Goal: Task Accomplishment & Management: Complete application form

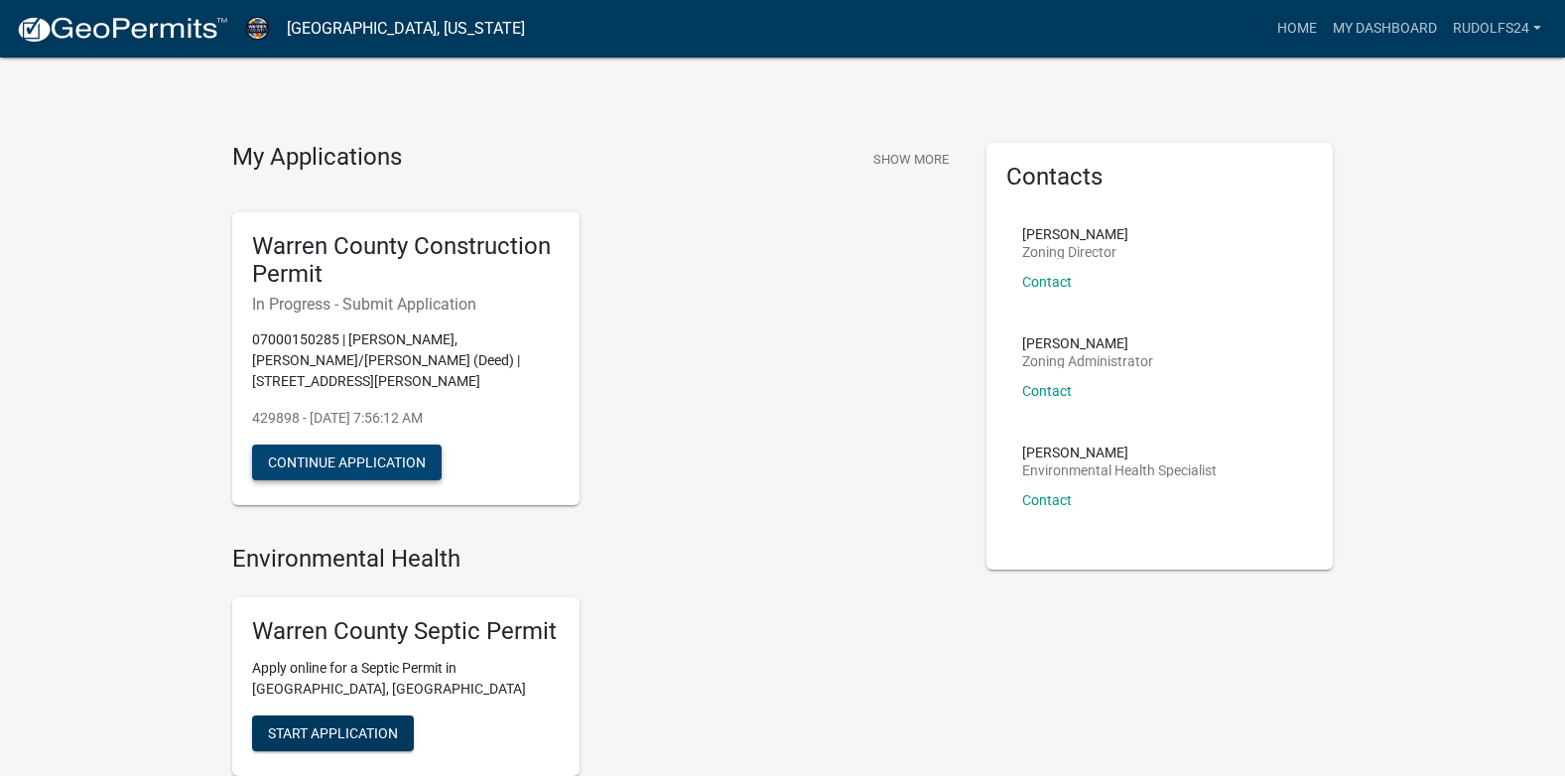
click at [402, 445] on button "Continue Application" at bounding box center [347, 463] width 190 height 36
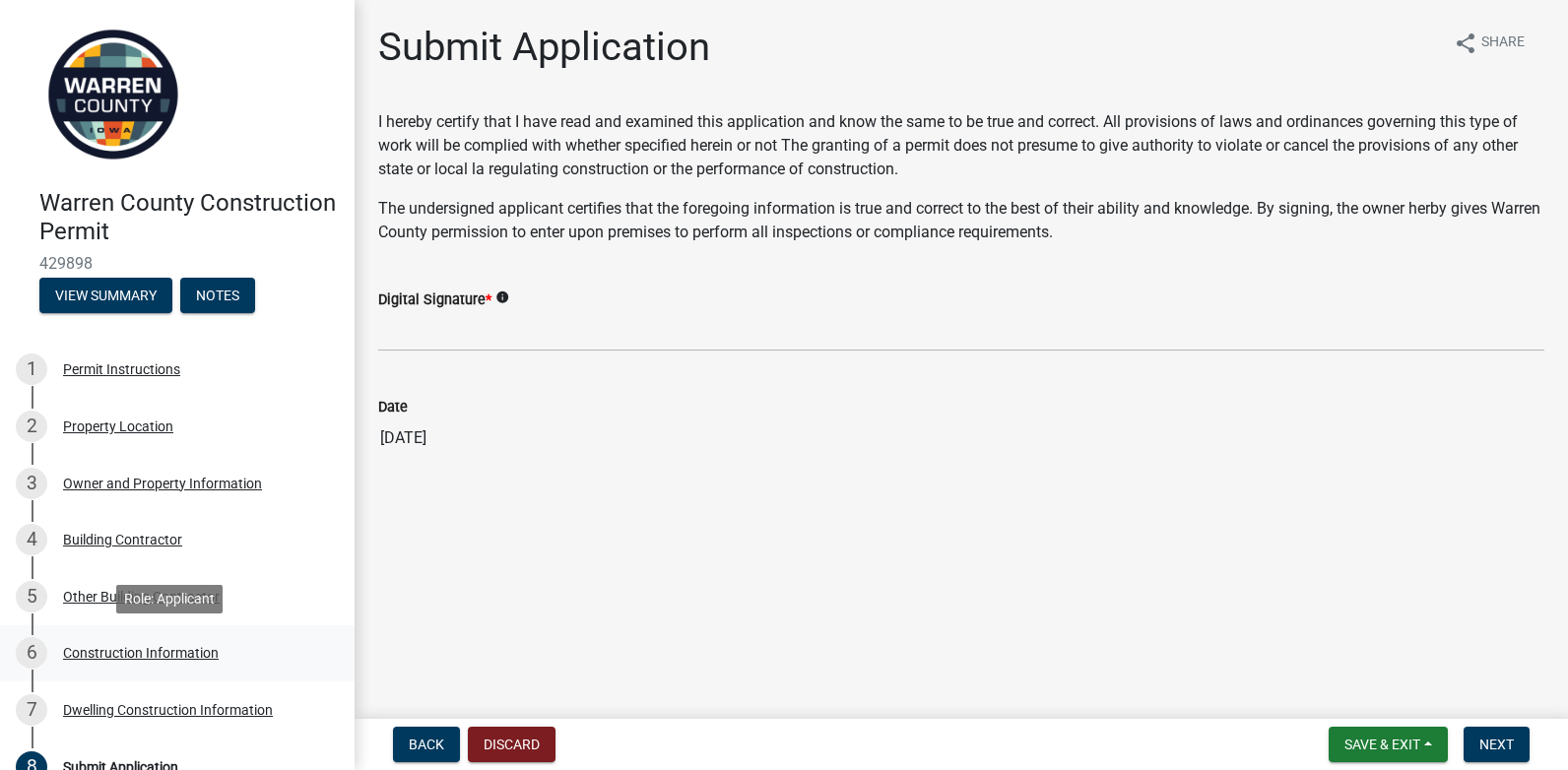
click at [143, 649] on div "Construction Information" at bounding box center [141, 653] width 156 height 14
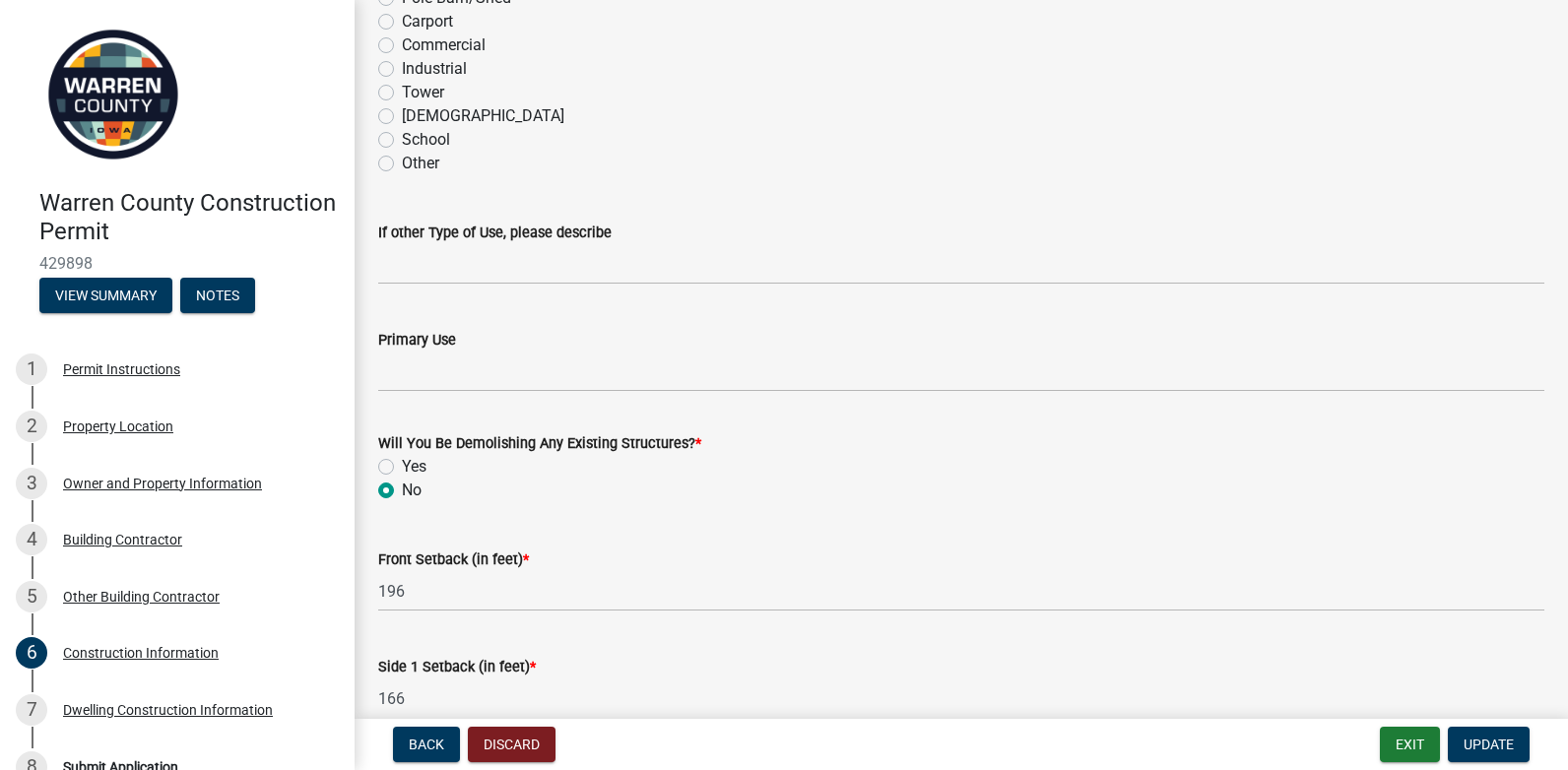
scroll to position [410, 0]
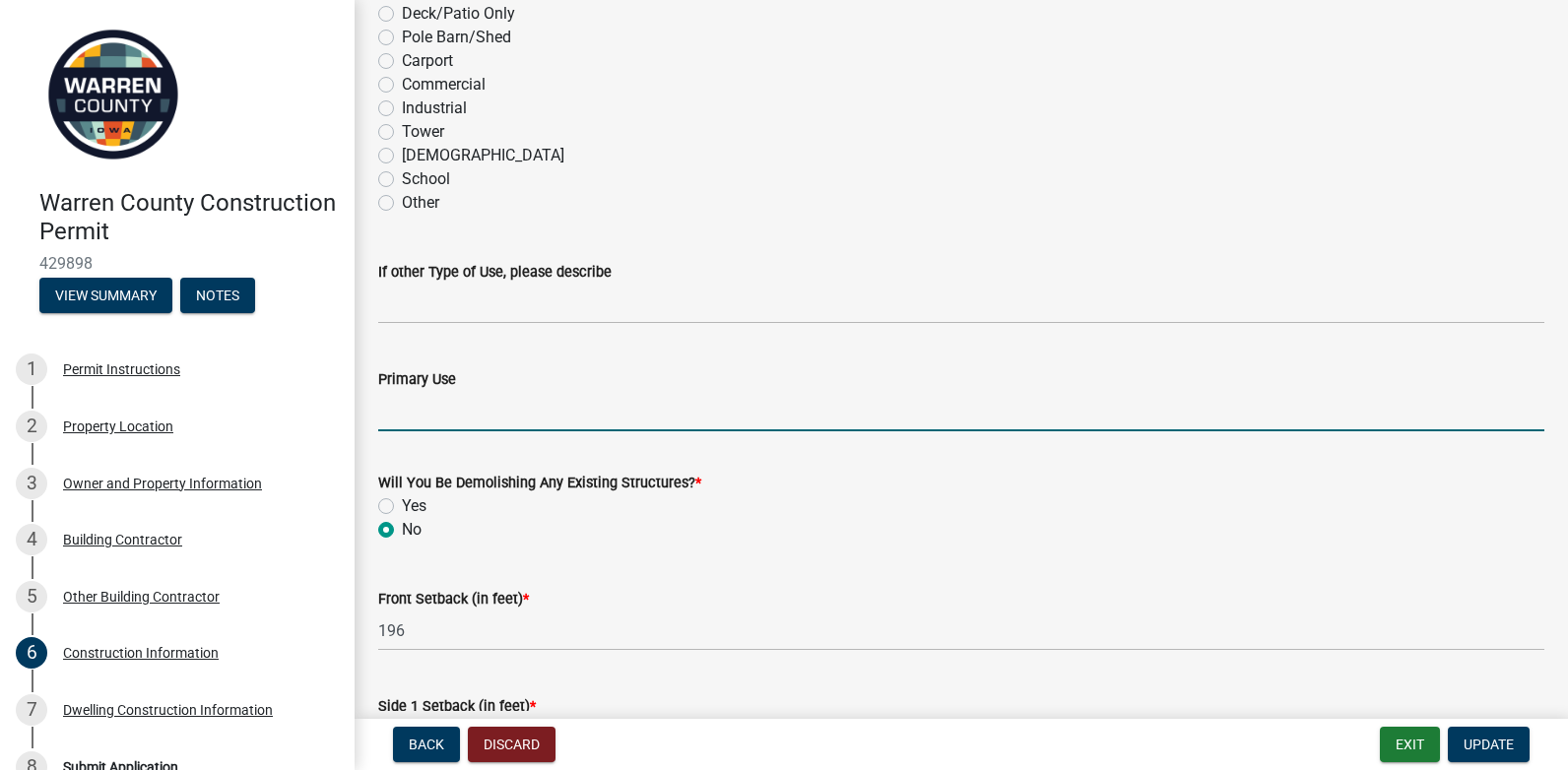
click at [553, 415] on input "Primary Use" at bounding box center [961, 411] width 1166 height 41
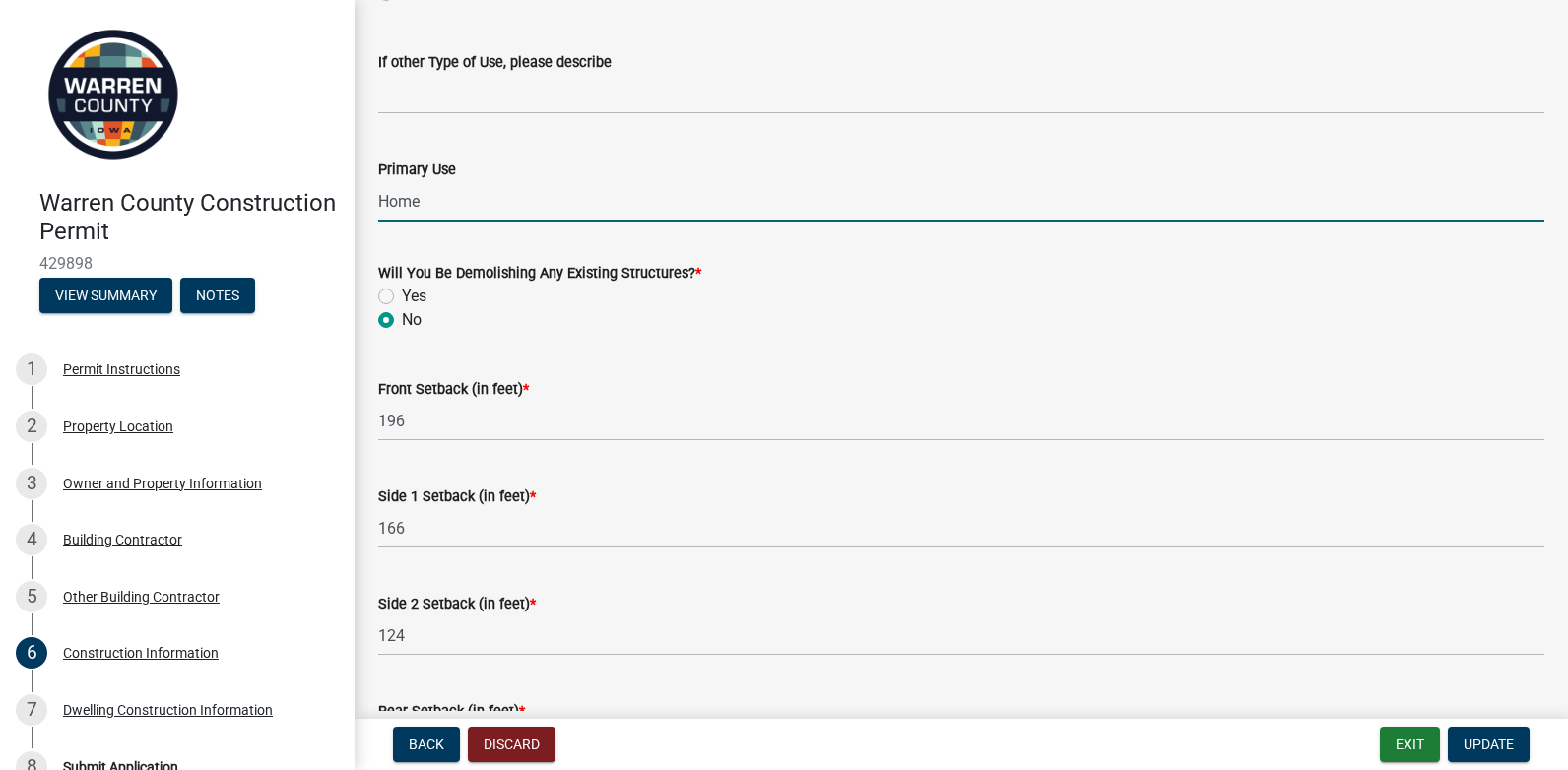
scroll to position [764, 0]
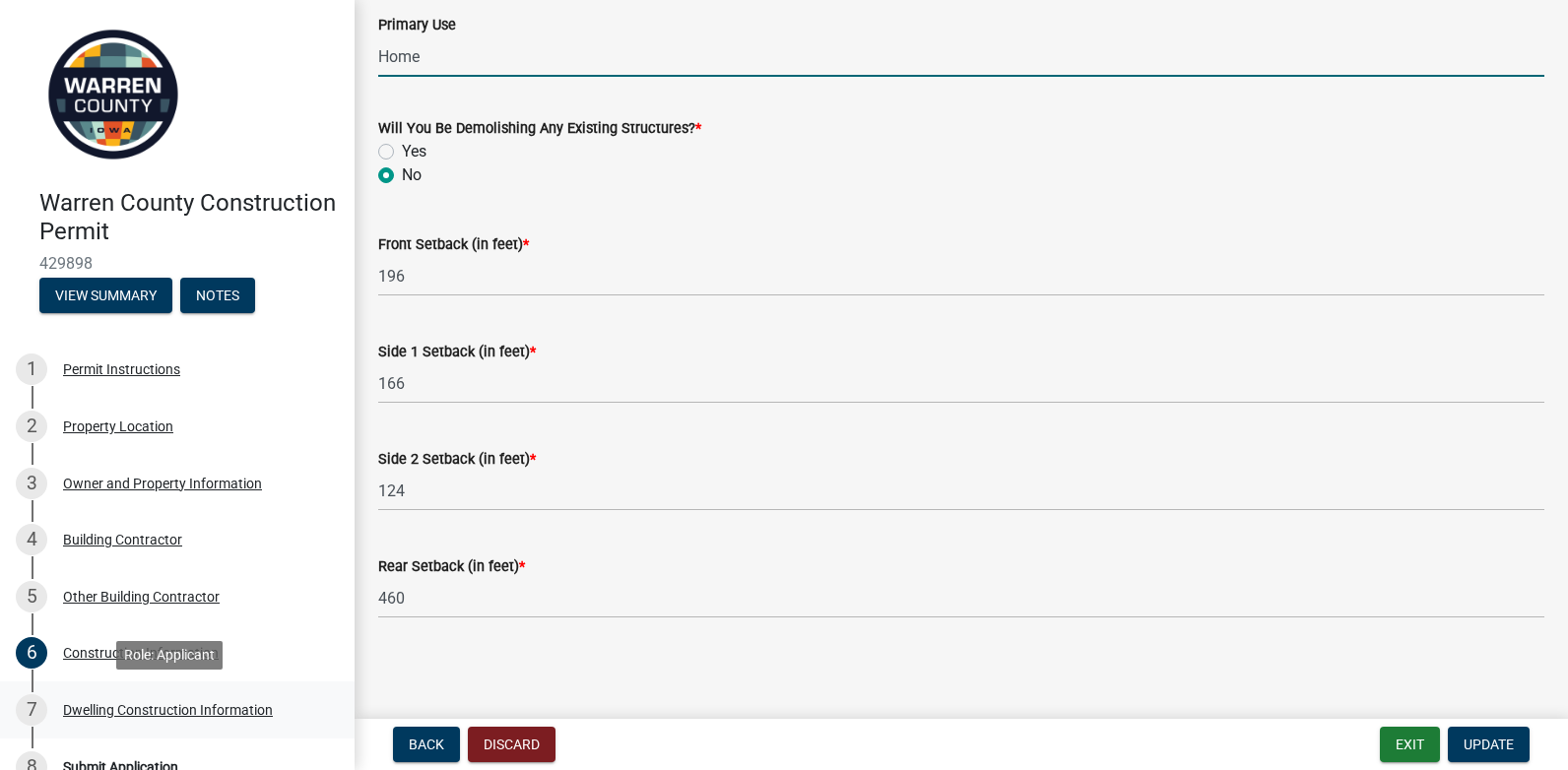
type input "Home"
click at [121, 704] on div "Dwelling Construction Information" at bounding box center [168, 710] width 209 height 14
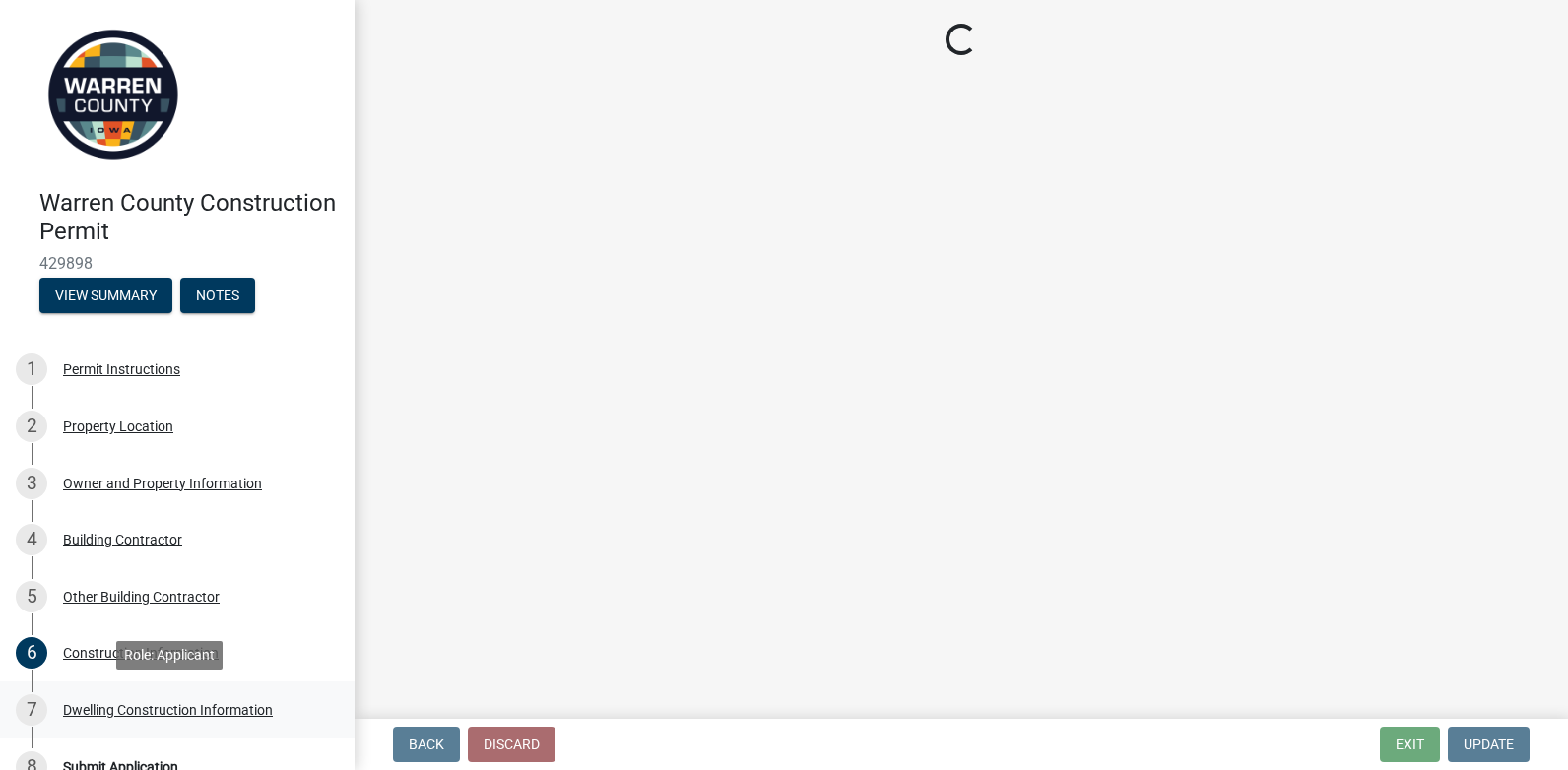
select select "6be2891c-b014-4eb5-8316-9de7191813e4"
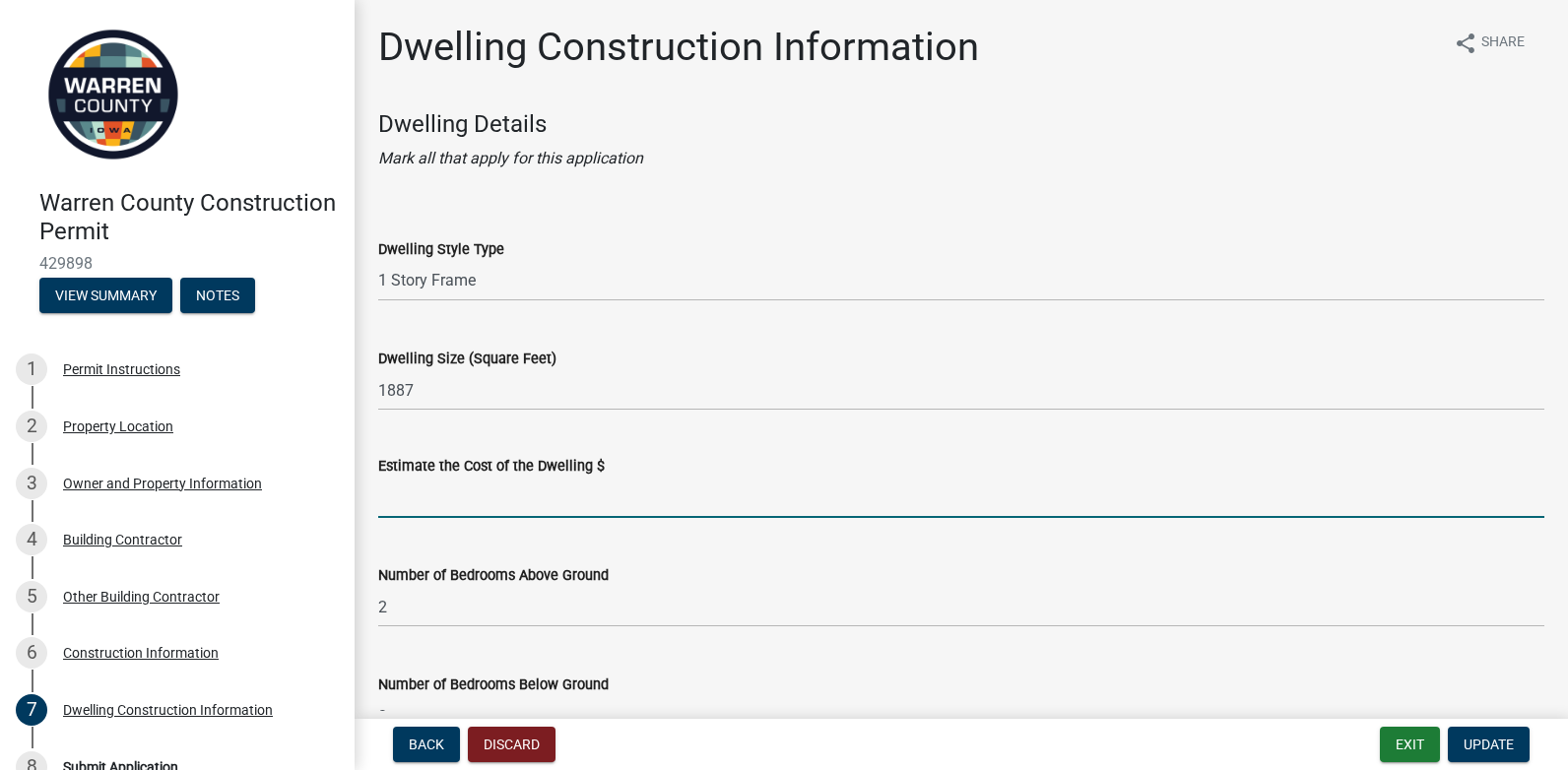
click at [450, 498] on input "text" at bounding box center [961, 497] width 1166 height 41
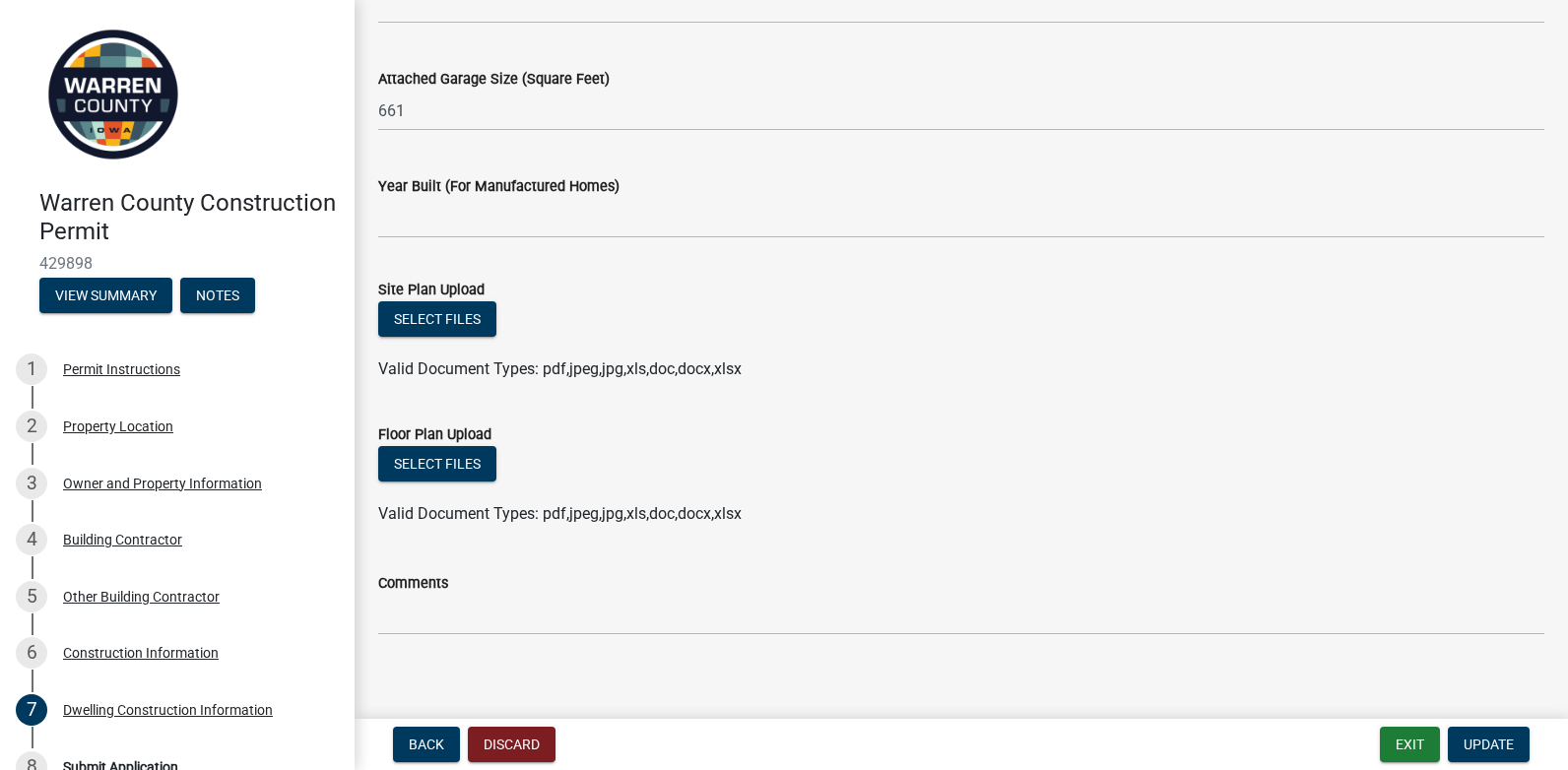
scroll to position [1258, 0]
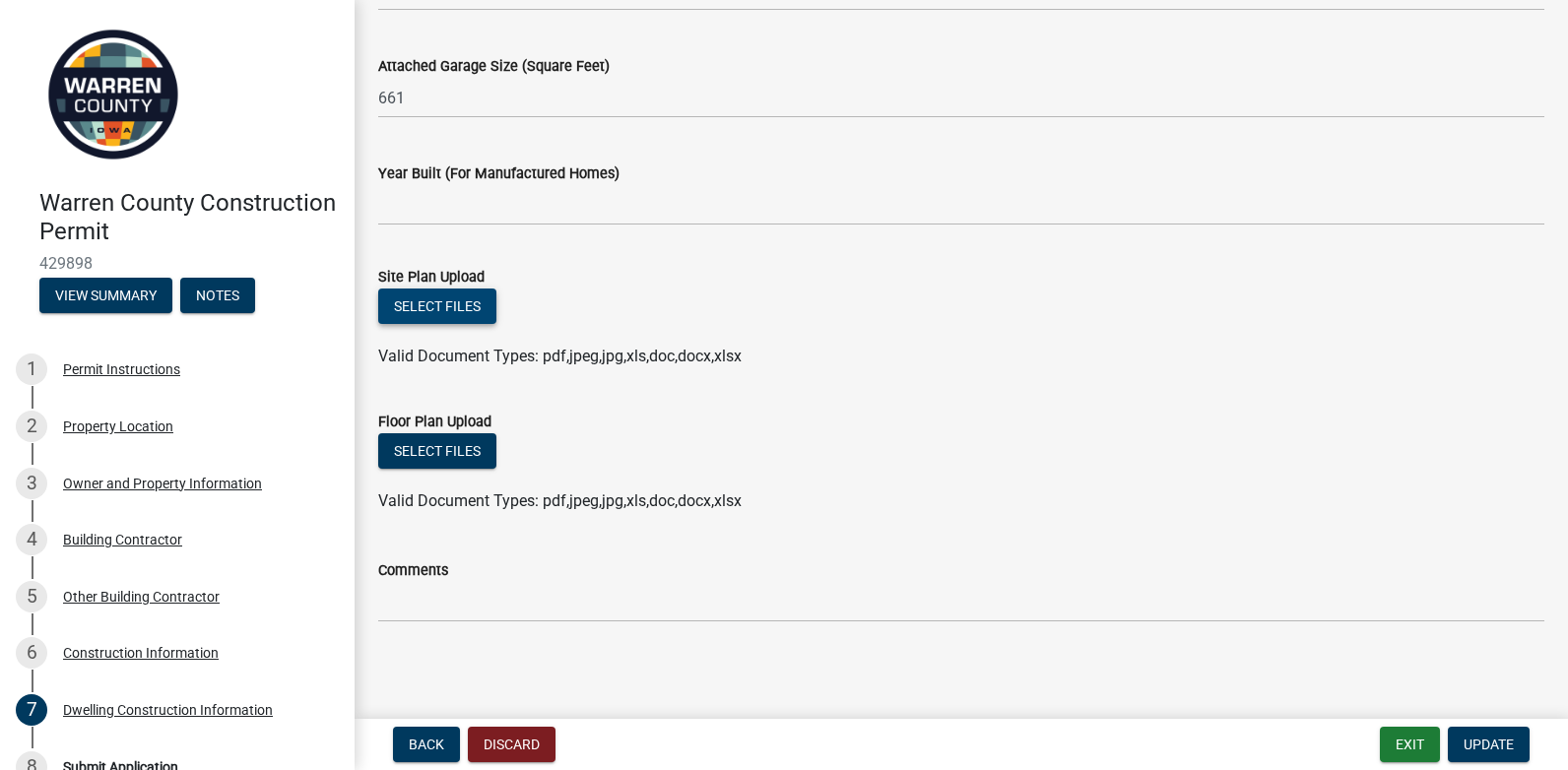
type input "400000"
click at [442, 297] on button "Select files" at bounding box center [437, 307] width 118 height 36
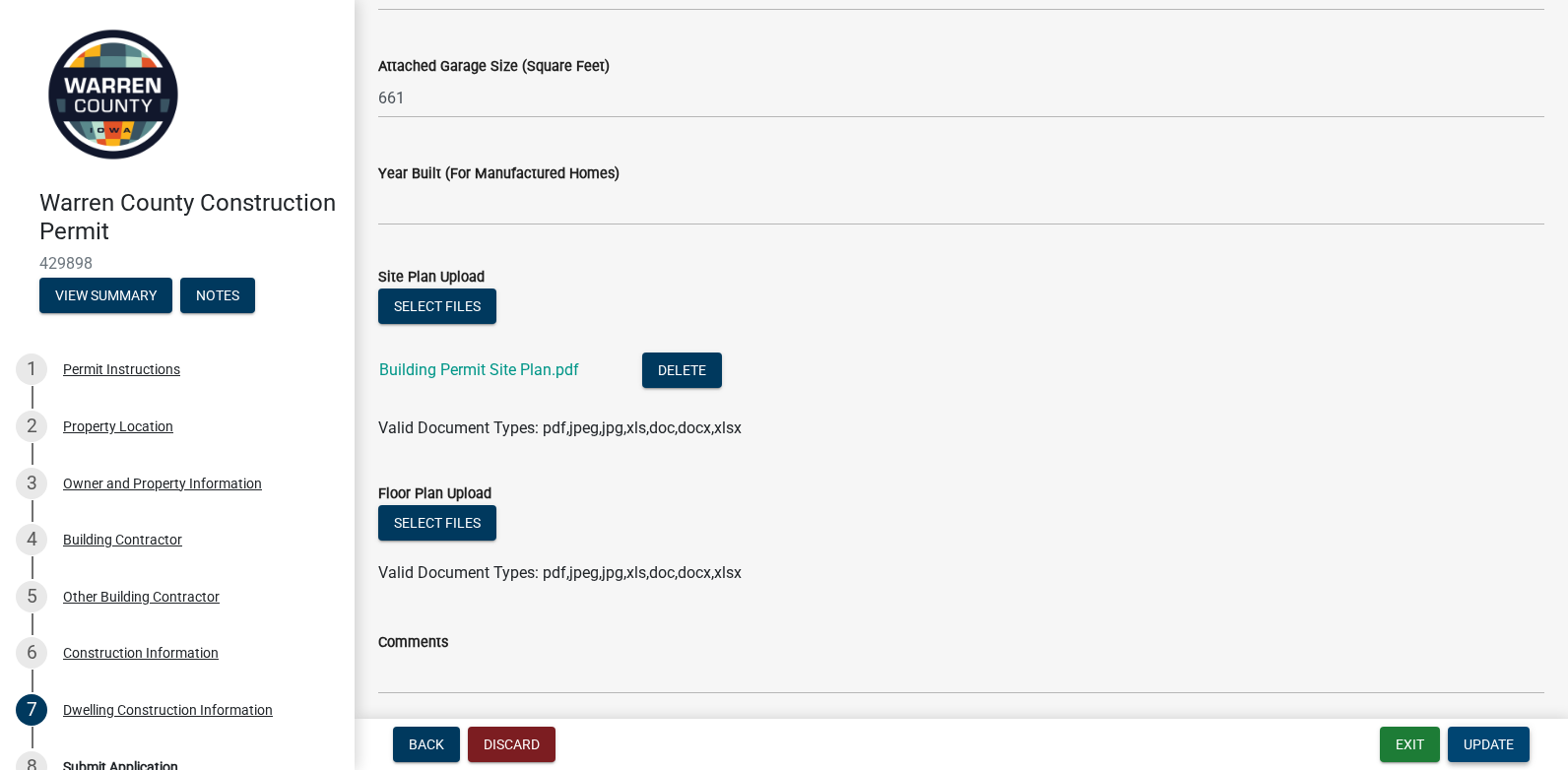
click at [1481, 738] on span "Update" at bounding box center [1489, 744] width 51 height 16
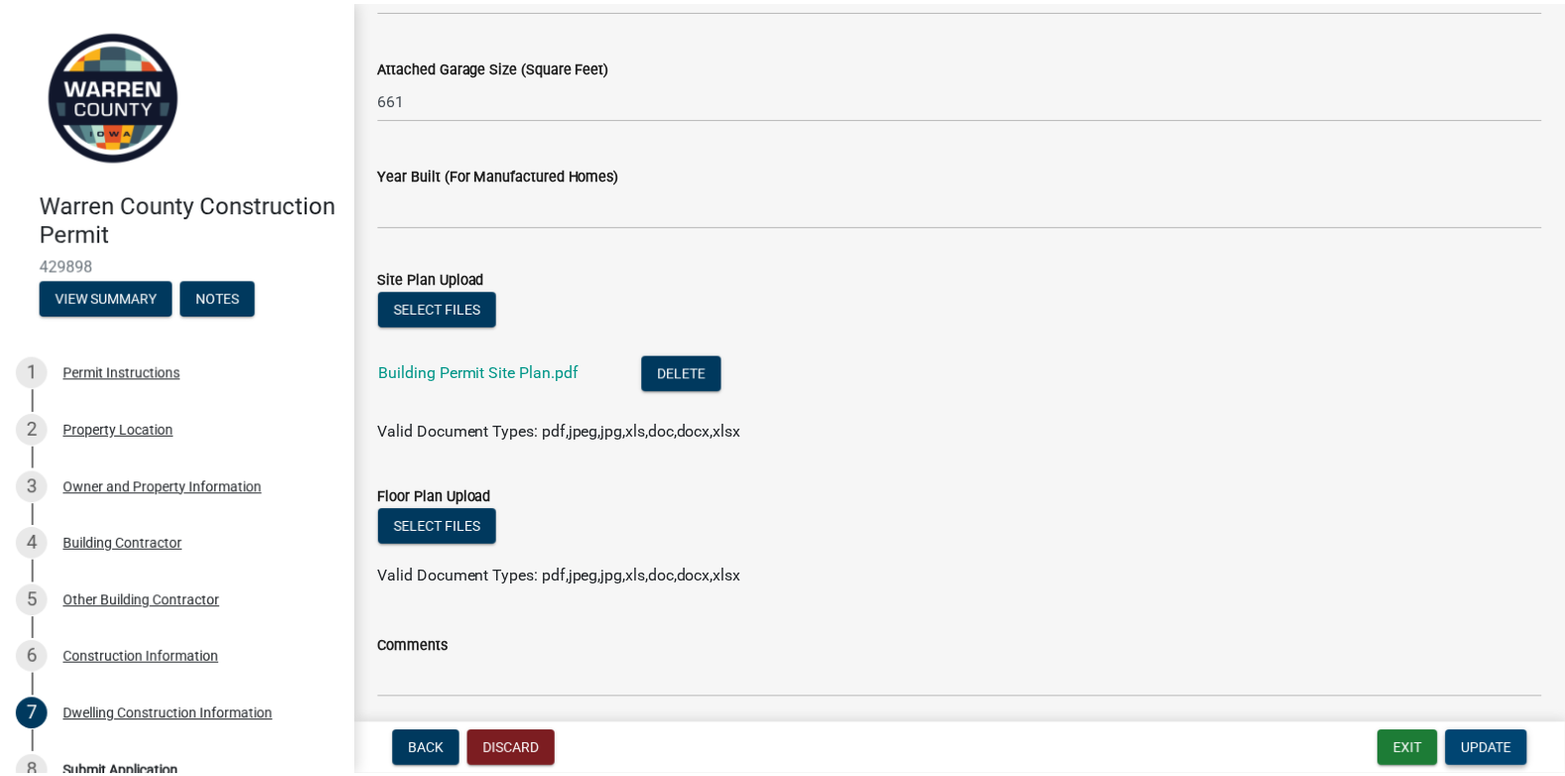
scroll to position [0, 0]
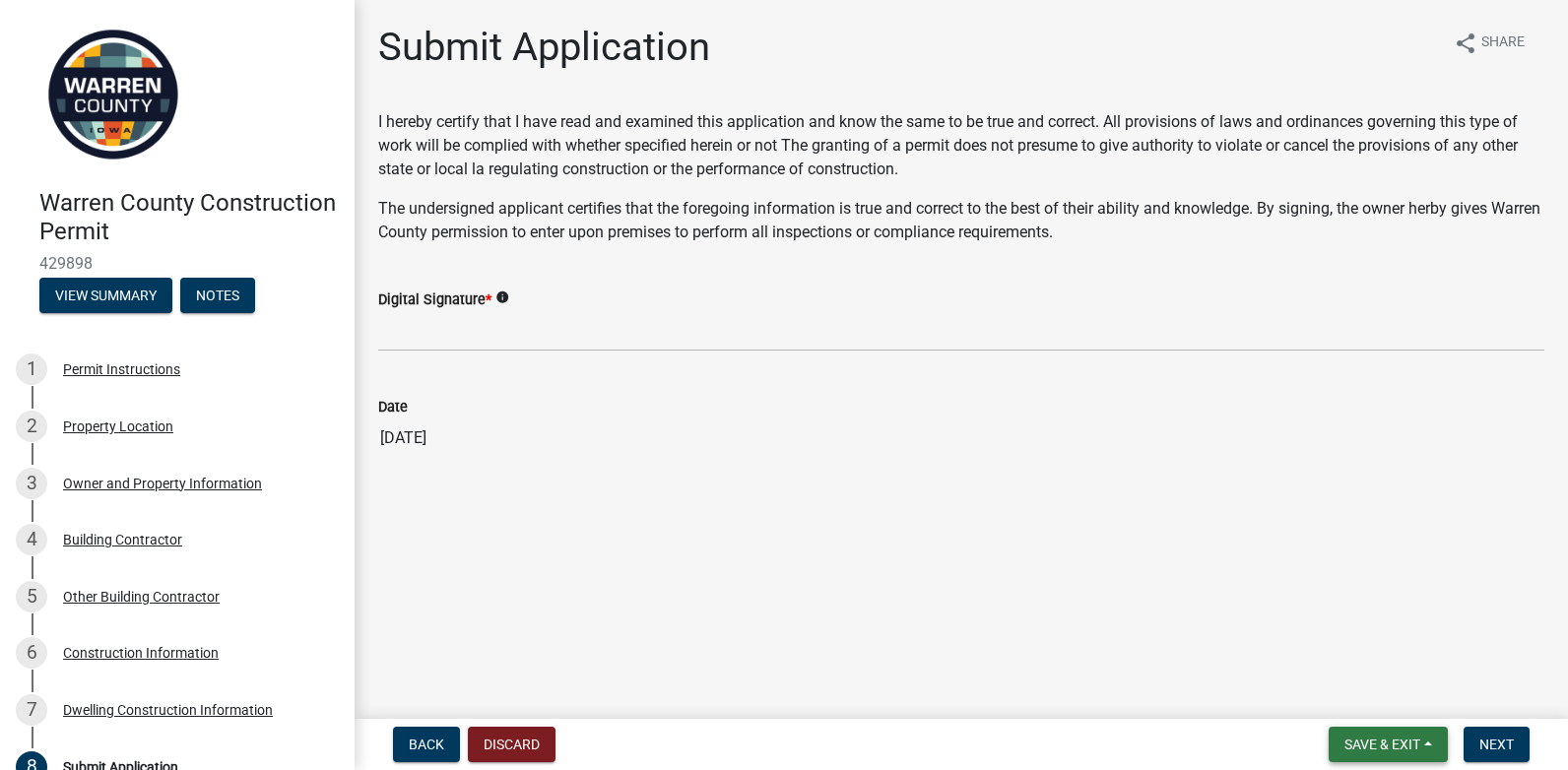
click at [1418, 734] on button "Save & Exit" at bounding box center [1388, 744] width 119 height 36
click at [1342, 696] on button "Save & Exit" at bounding box center [1369, 694] width 158 height 48
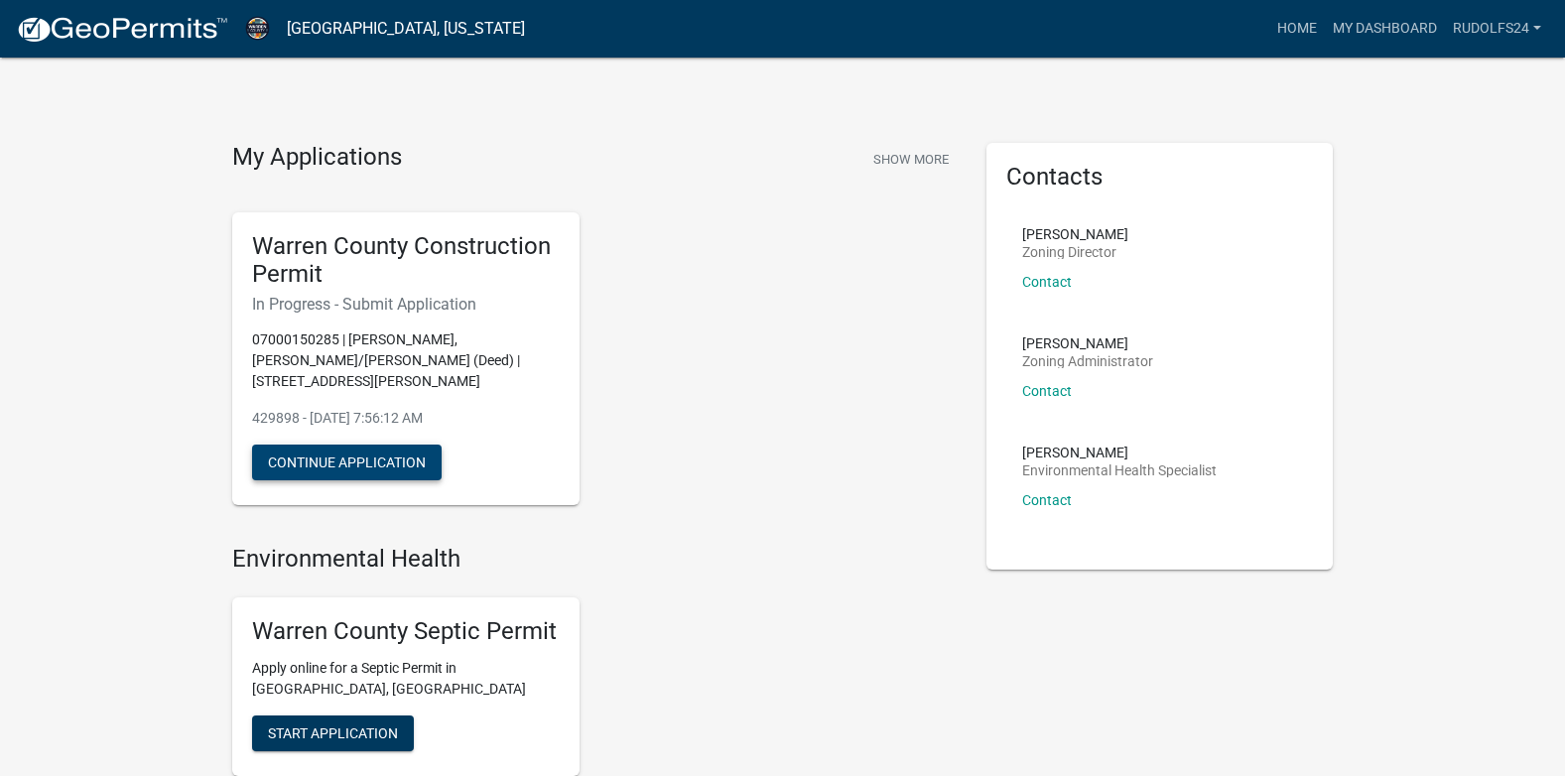
click at [388, 445] on button "Continue Application" at bounding box center [347, 463] width 190 height 36
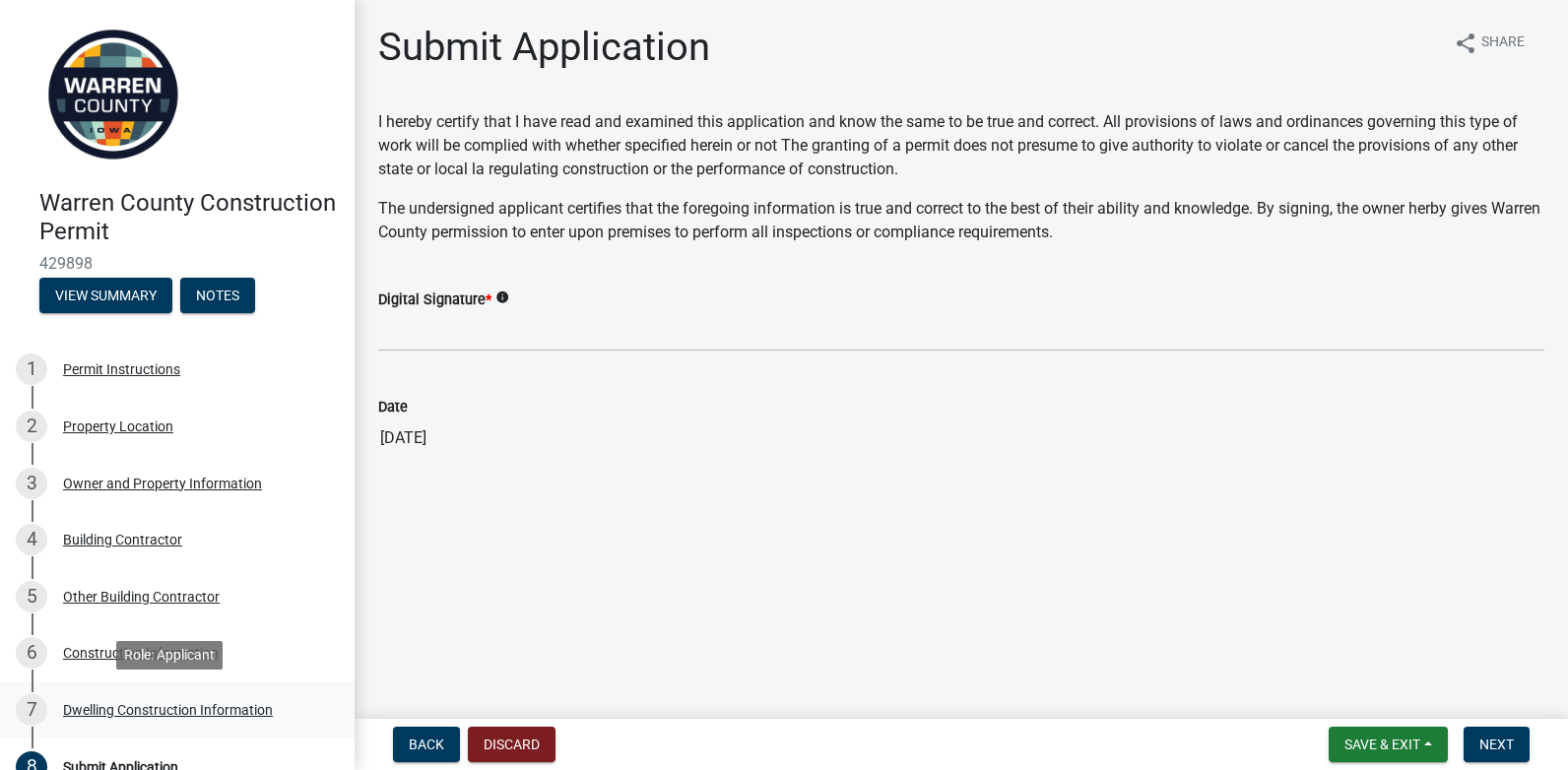
click at [184, 704] on div "Dwelling Construction Information" at bounding box center [168, 710] width 209 height 14
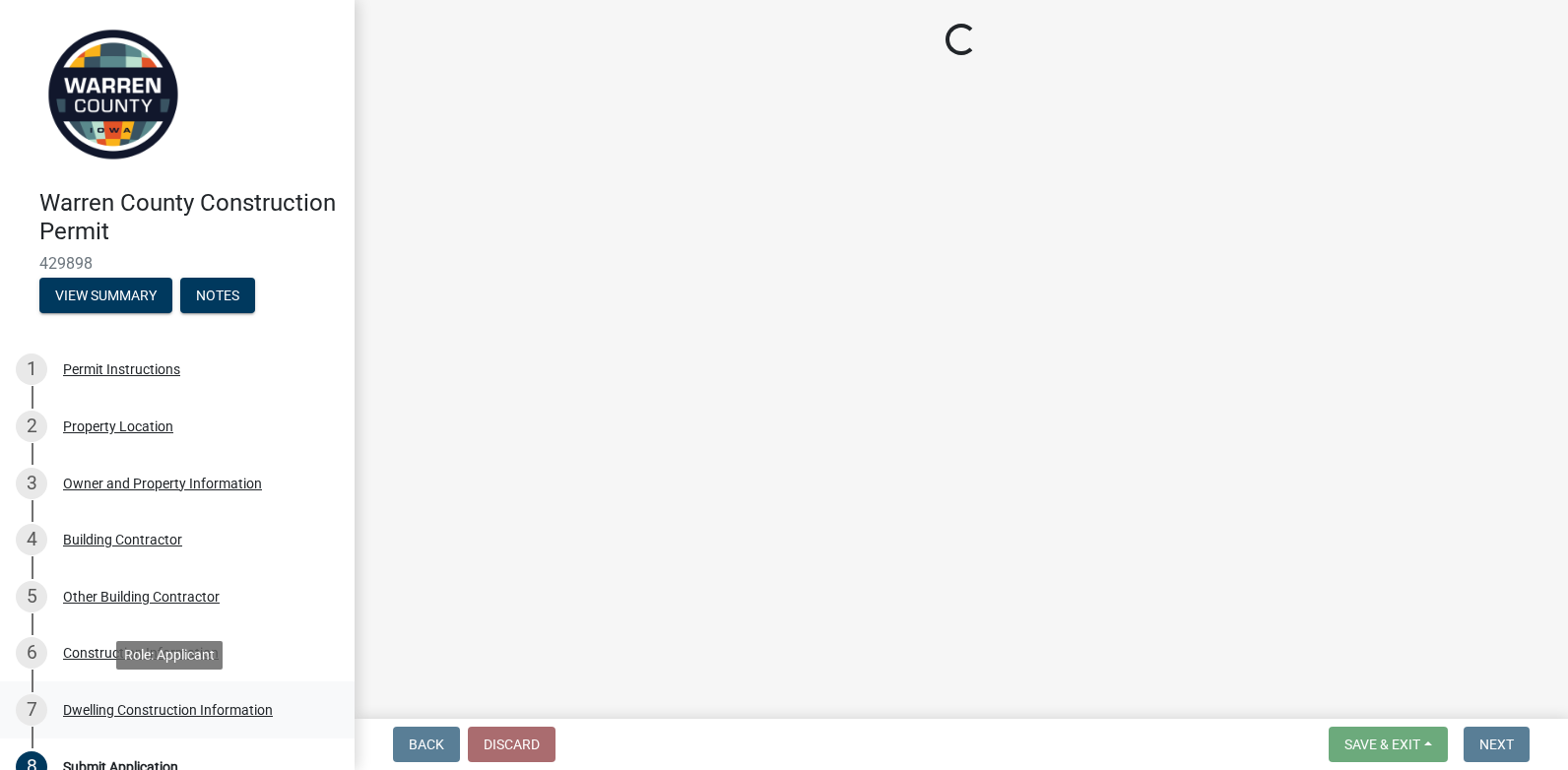
select select "6be2891c-b014-4eb5-8316-9de7191813e4"
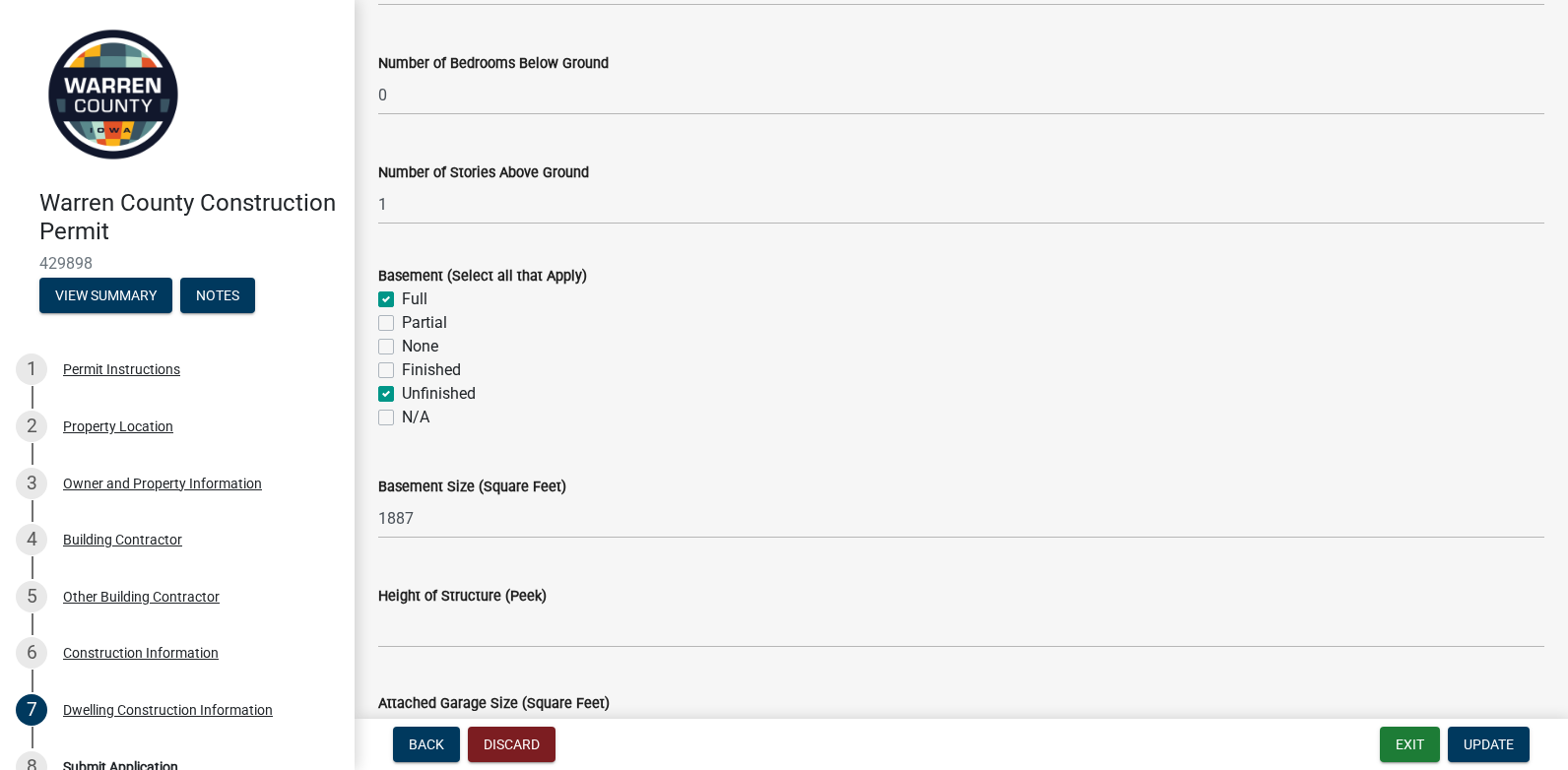
scroll to position [1242, 0]
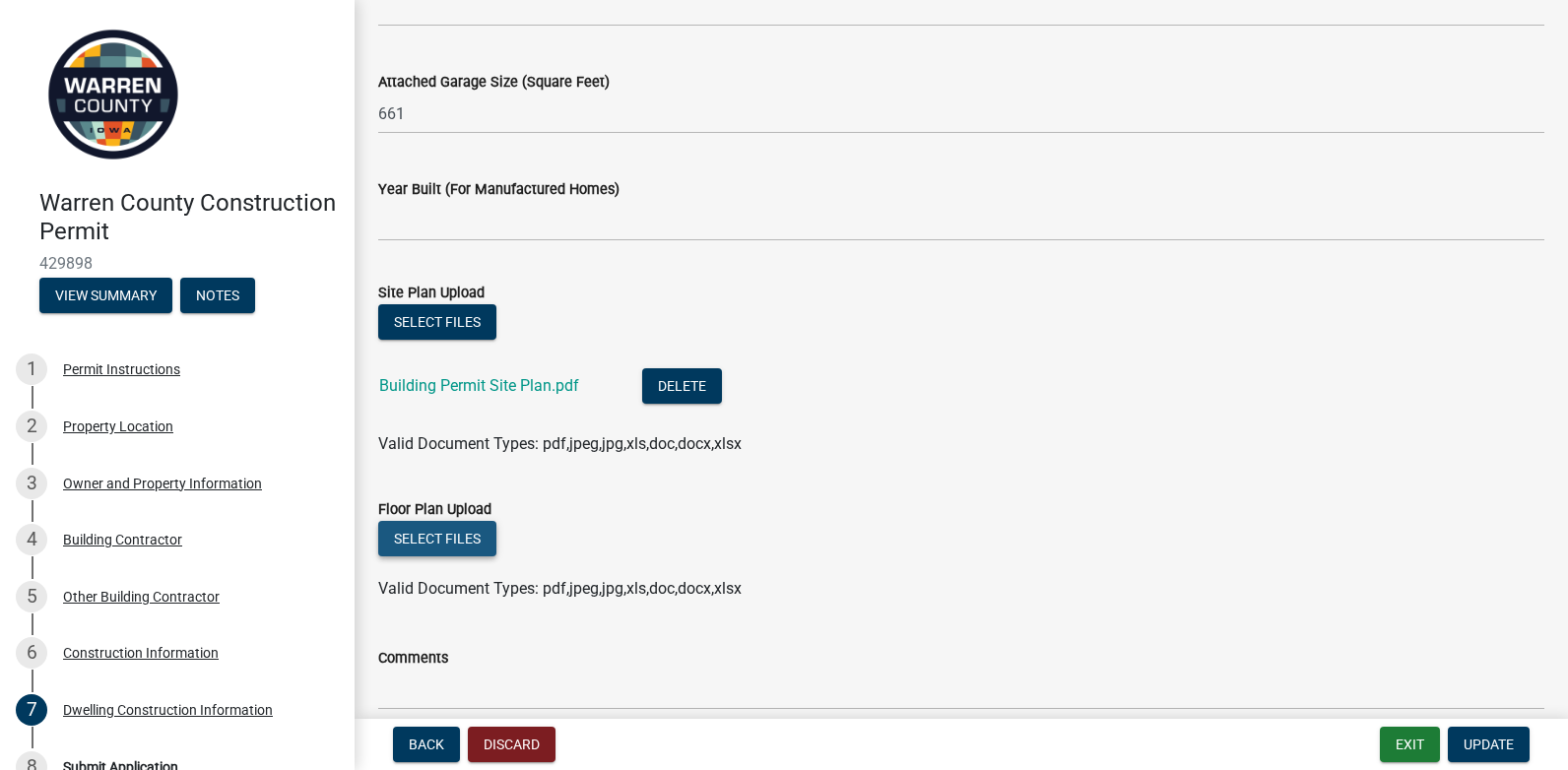
click at [462, 530] on button "Select files" at bounding box center [437, 539] width 118 height 36
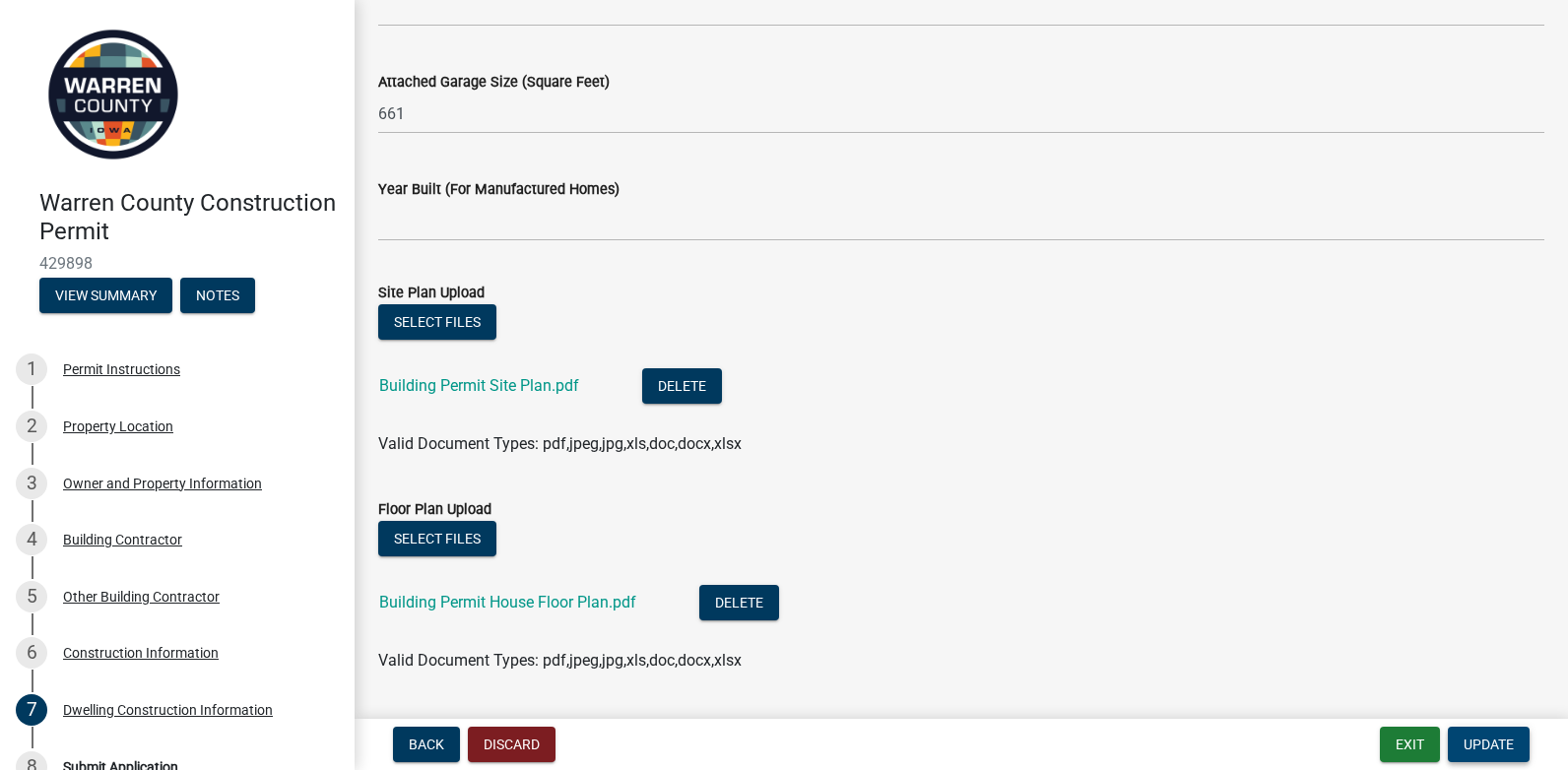
click at [1492, 742] on span "Update" at bounding box center [1489, 744] width 51 height 16
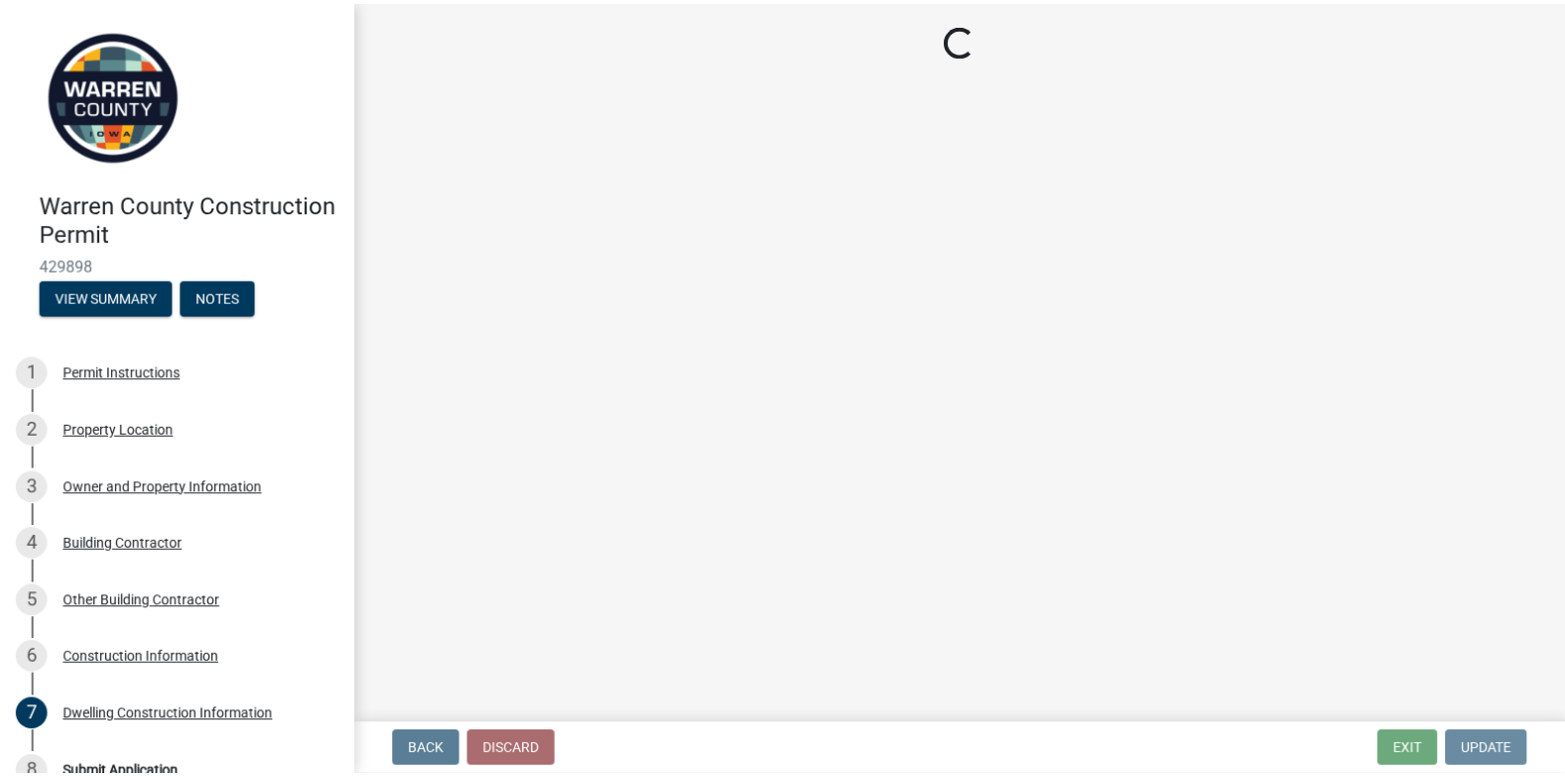
scroll to position [0, 0]
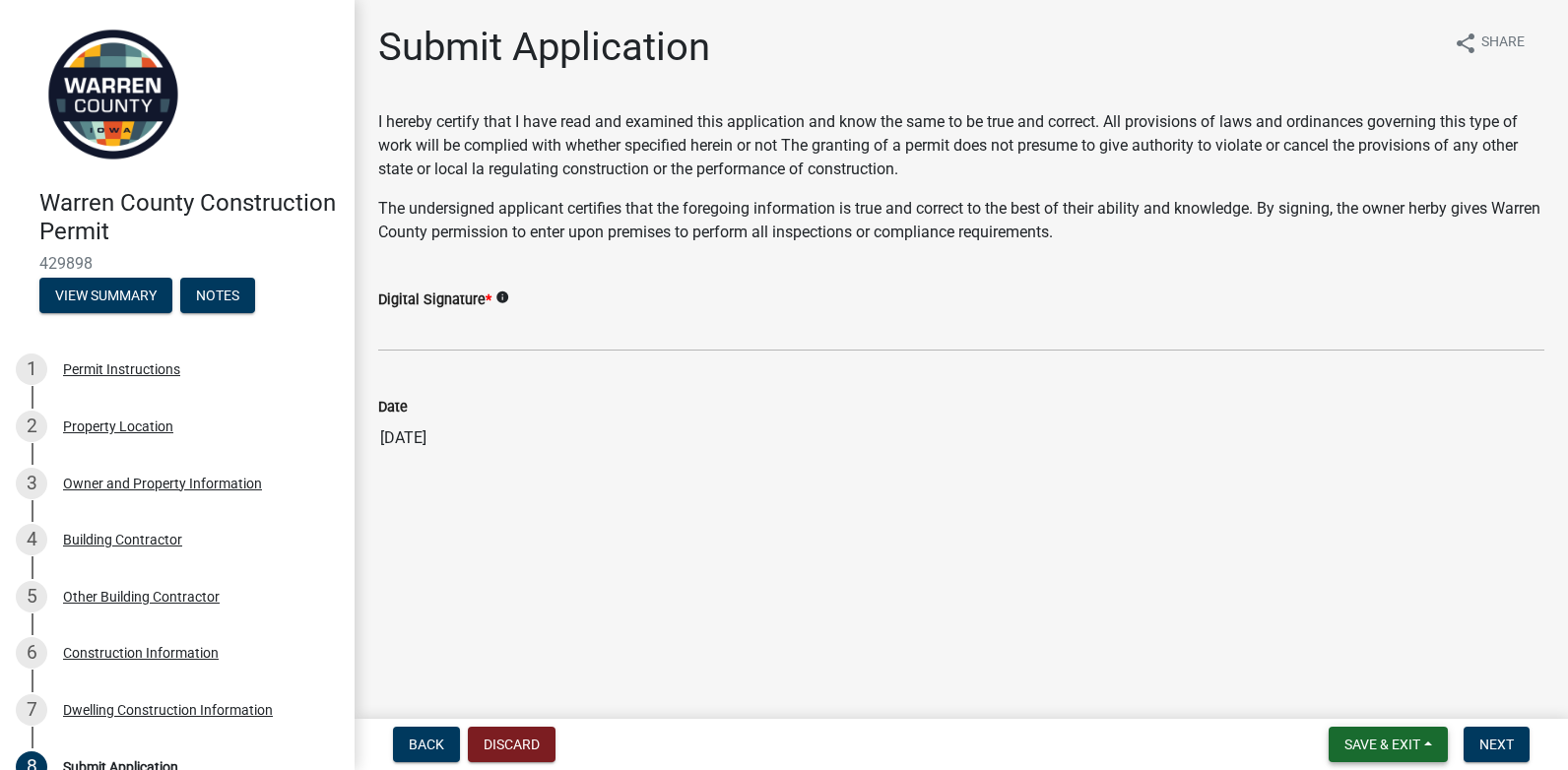
click at [1400, 736] on span "Save & Exit" at bounding box center [1382, 744] width 75 height 16
click at [1376, 688] on button "Save & Exit" at bounding box center [1369, 694] width 158 height 48
